Goal: Task Accomplishment & Management: Use online tool/utility

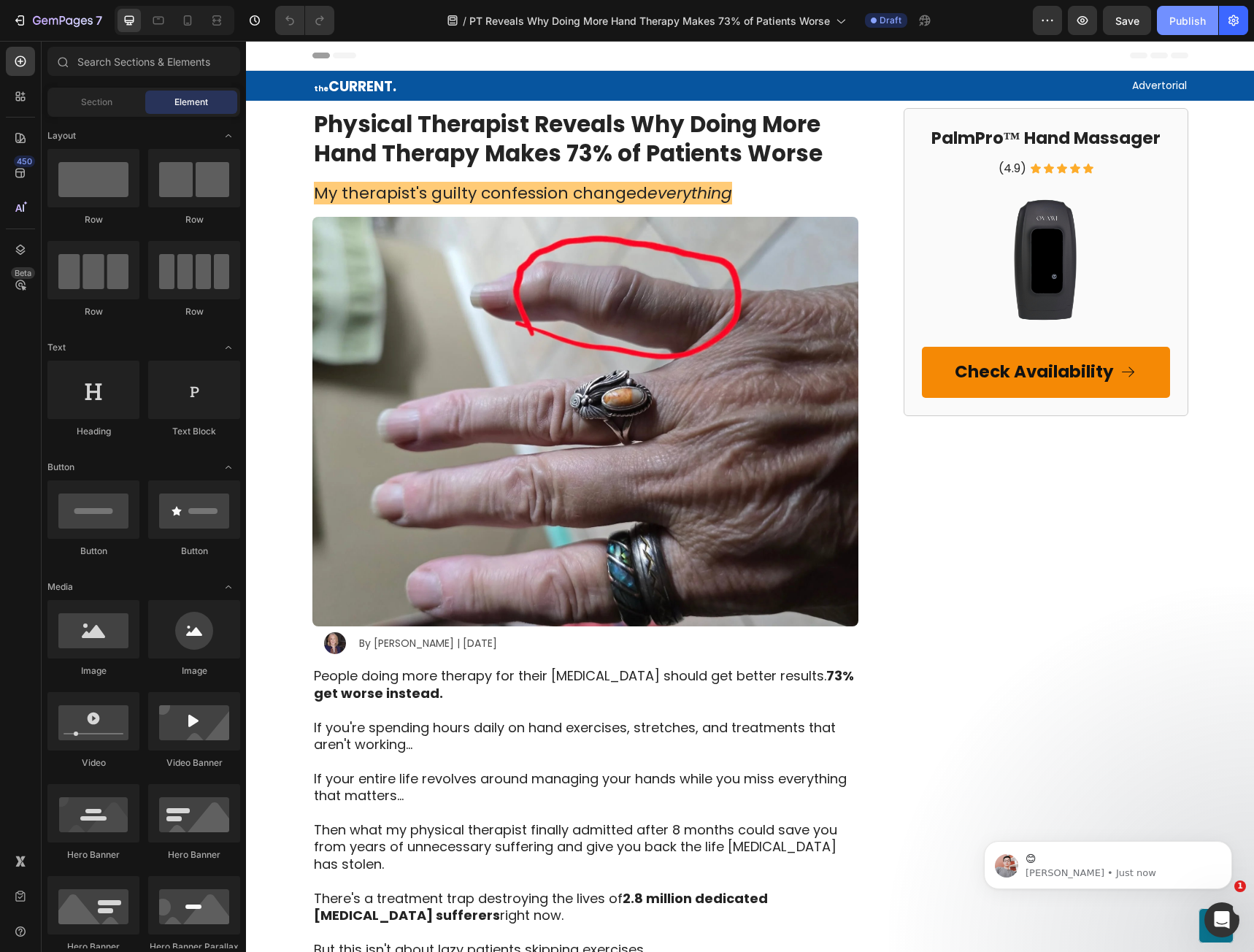
click at [1171, 29] on button "Publish" at bounding box center [1187, 20] width 62 height 29
click at [1229, 845] on icon "Dismiss notification" at bounding box center [1228, 845] width 8 height 8
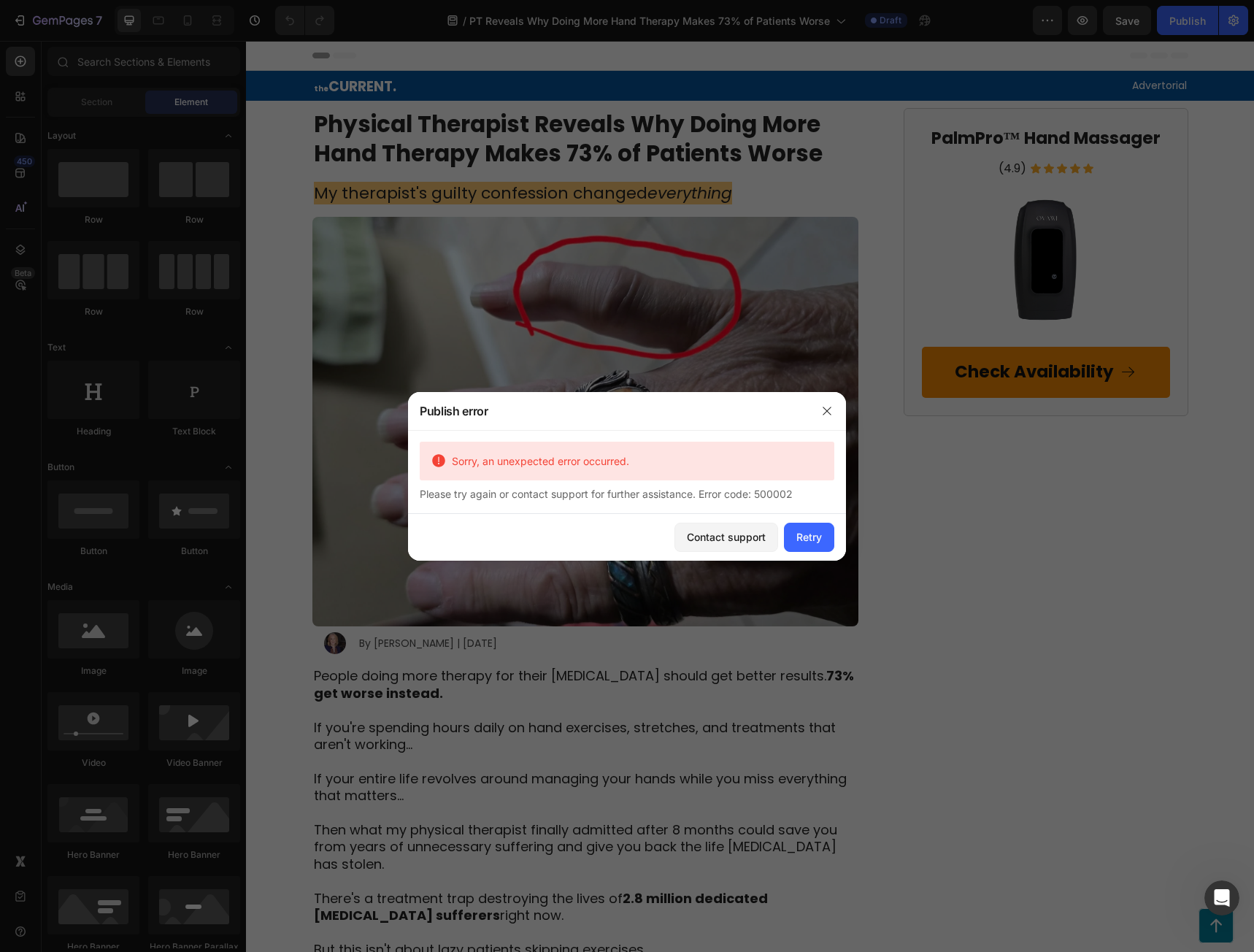
click at [376, 23] on div at bounding box center [627, 476] width 1254 height 952
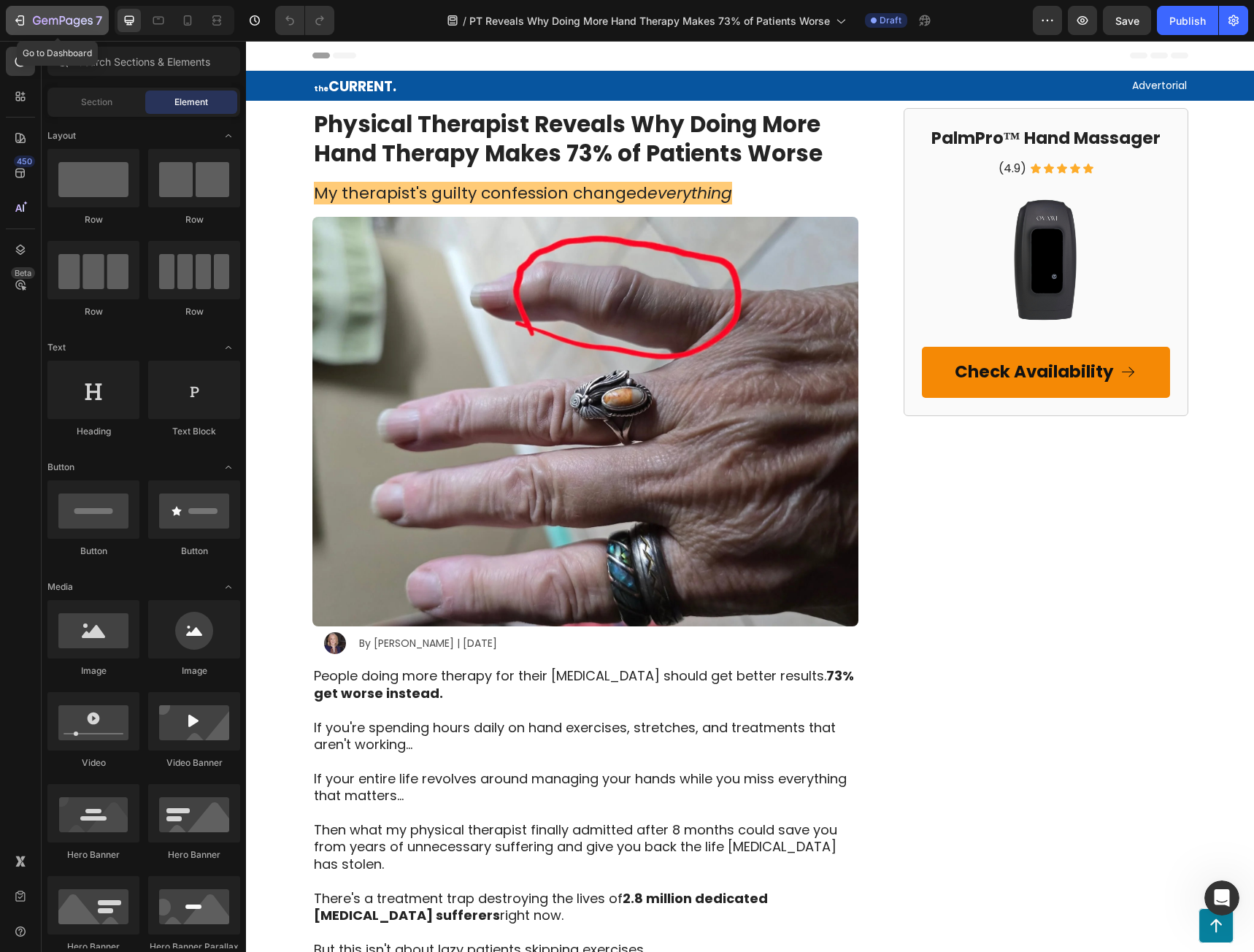
click at [72, 33] on button "7" at bounding box center [57, 20] width 103 height 29
